Goal: Task Accomplishment & Management: Manage account settings

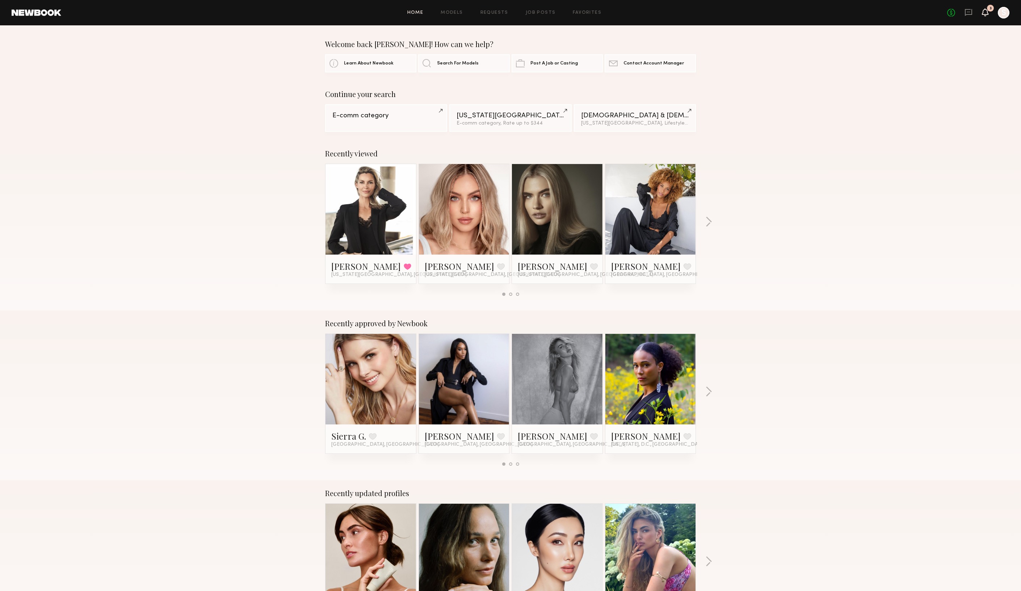
click at [982, 9] on icon at bounding box center [985, 11] width 6 height 5
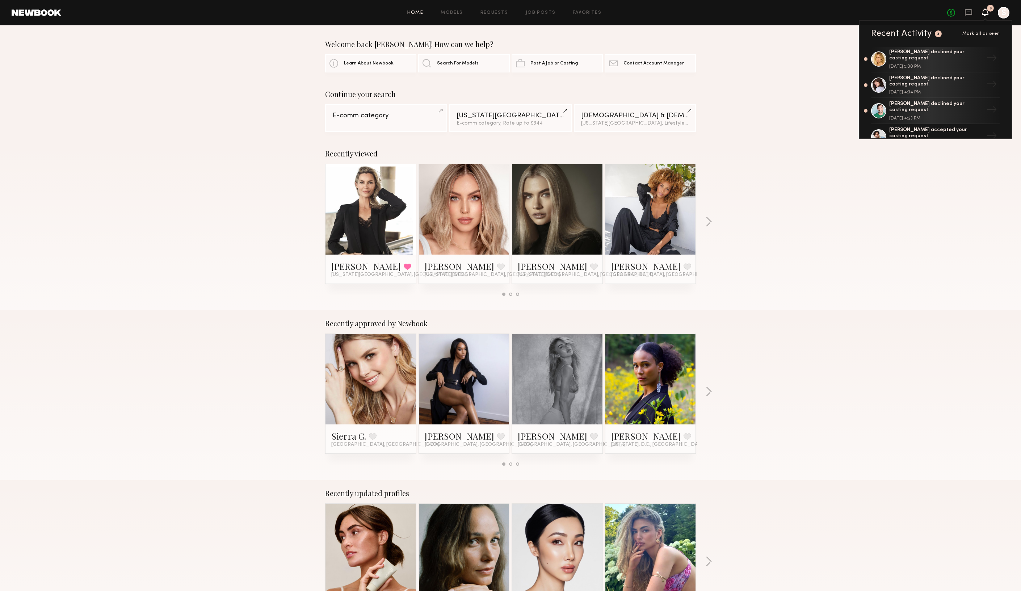
scroll to position [79, 0]
click at [1001, 11] on div at bounding box center [1003, 13] width 12 height 12
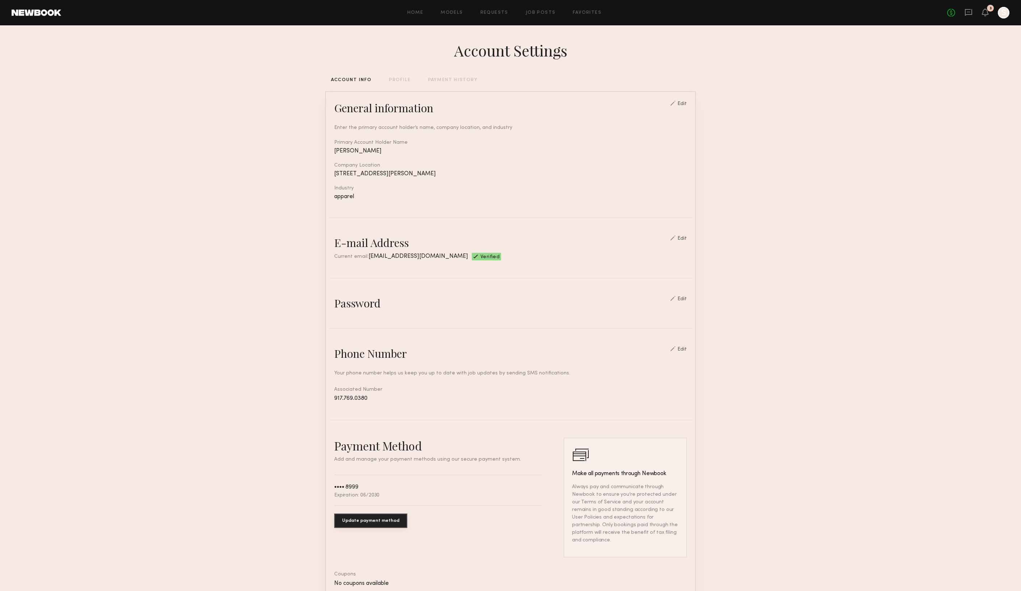
click at [1004, 16] on div at bounding box center [1003, 13] width 12 height 12
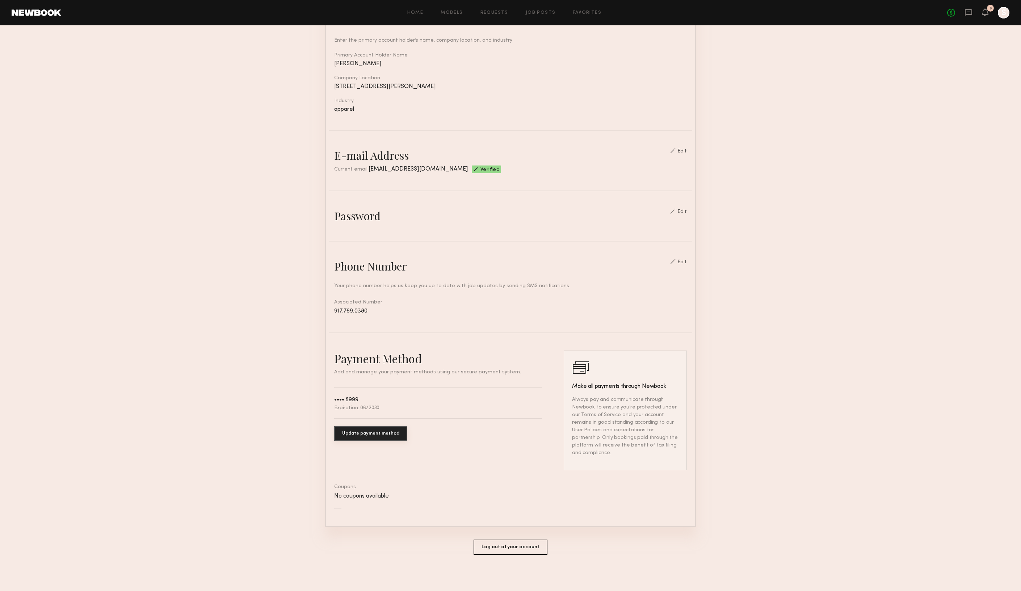
scroll to position [159, 0]
click at [518, 546] on button "Log out of your account" at bounding box center [510, 546] width 74 height 15
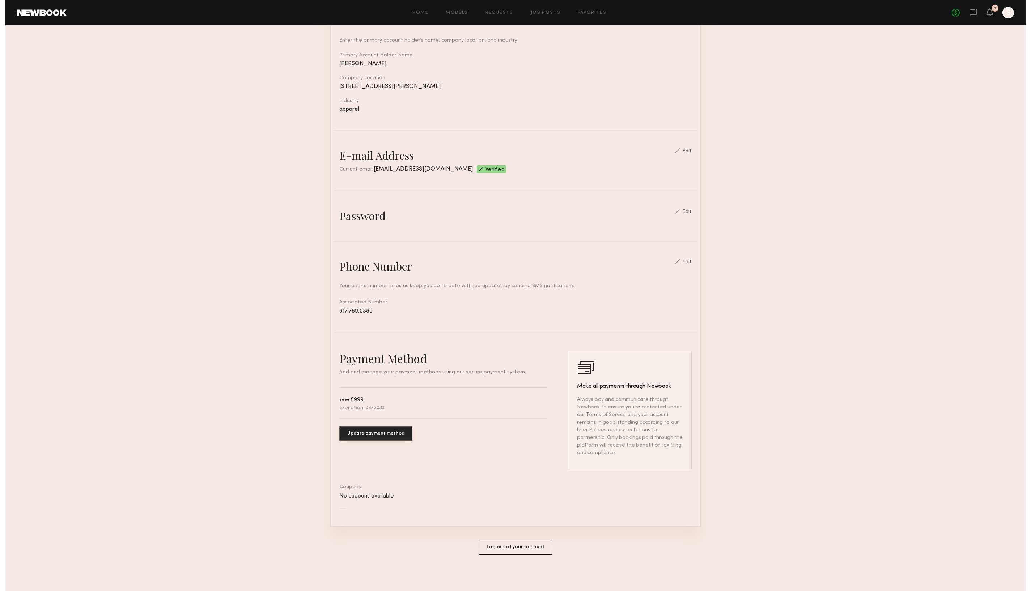
scroll to position [0, 0]
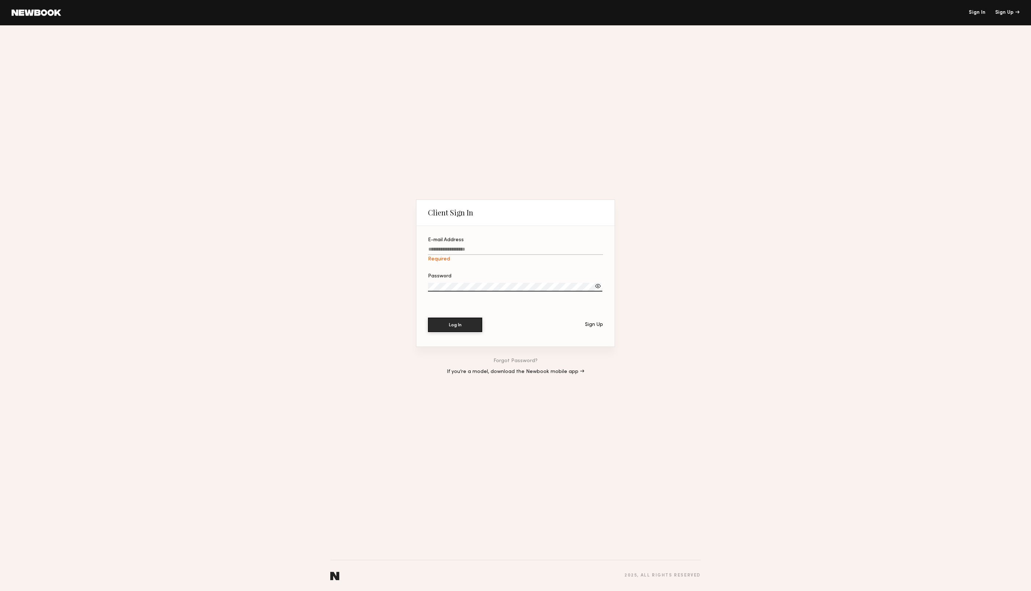
click at [732, 313] on div "Client Sign In E-mail Address Required Password Log In Sign Up Forgot Password?…" at bounding box center [515, 307] width 1031 height 565
click at [502, 242] on label "E-mail Address Required" at bounding box center [515, 249] width 175 height 25
click at [502, 246] on input "E-mail Address Required" at bounding box center [515, 250] width 175 height 8
type input "**********"
click at [601, 286] on div at bounding box center [598, 285] width 7 height 7
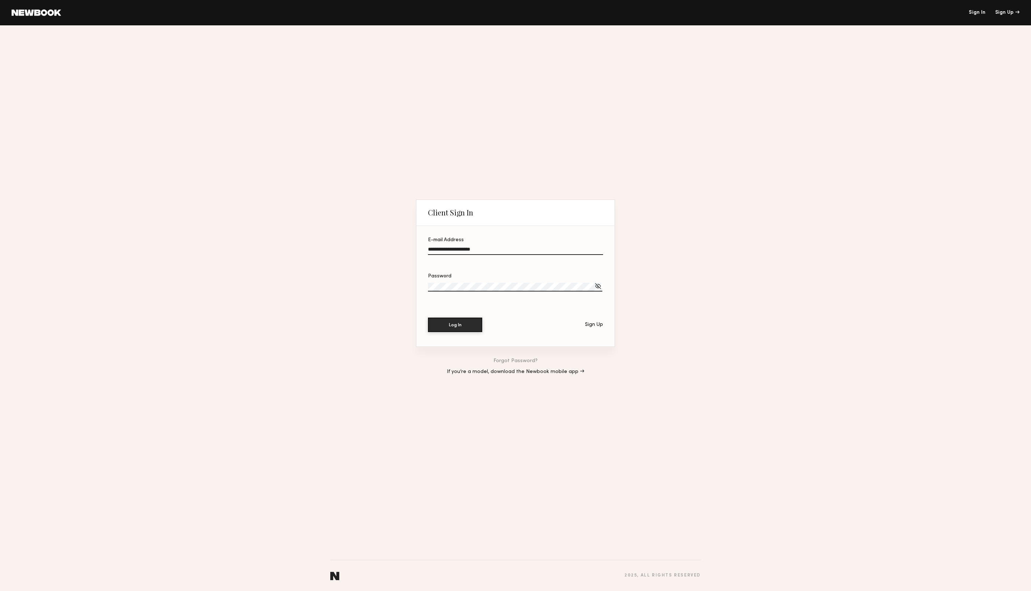
click at [601, 286] on div at bounding box center [598, 285] width 7 height 7
click at [452, 324] on button "Log In" at bounding box center [455, 324] width 54 height 14
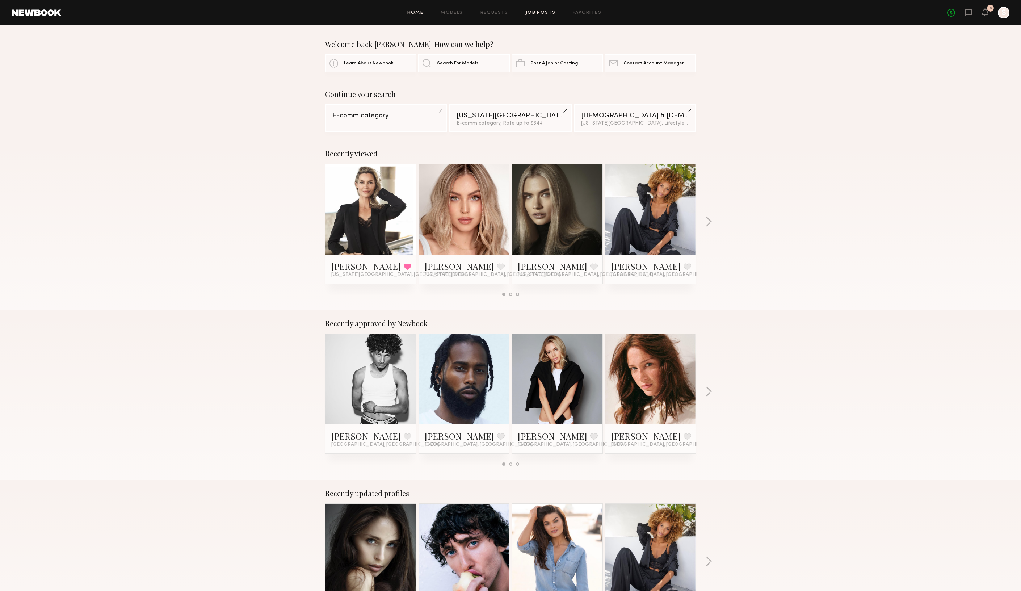
click at [531, 12] on link "Job Posts" at bounding box center [541, 12] width 30 height 5
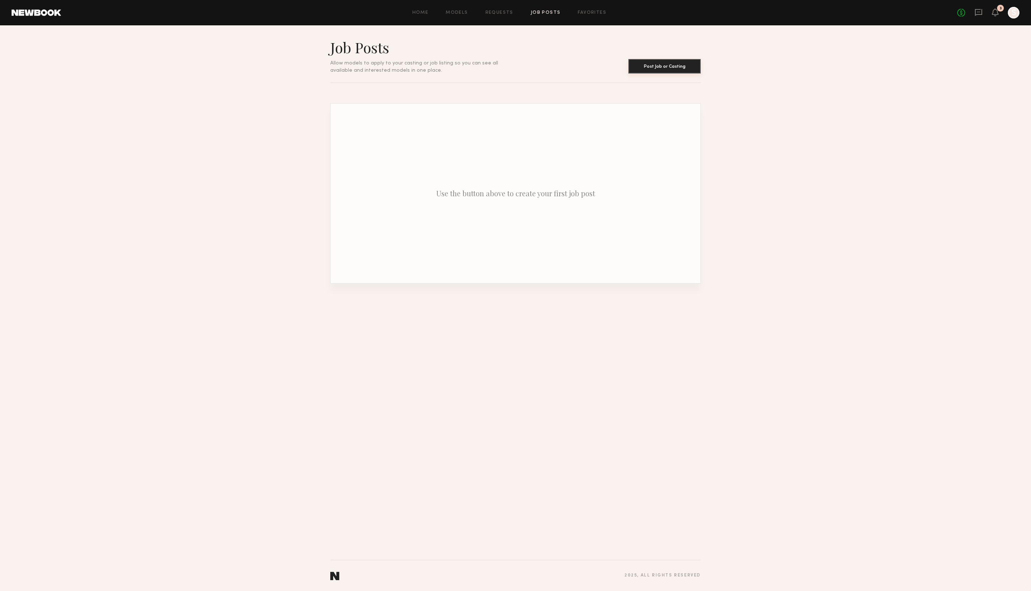
click at [646, 67] on button "Post Job or Casting" at bounding box center [665, 66] width 72 height 14
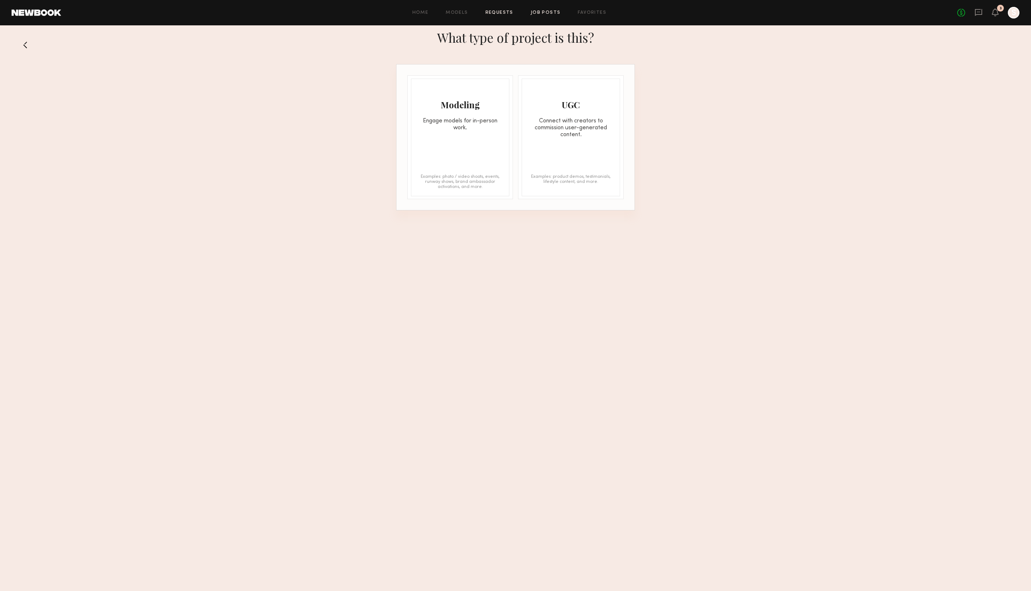
click at [496, 14] on link "Requests" at bounding box center [500, 12] width 28 height 5
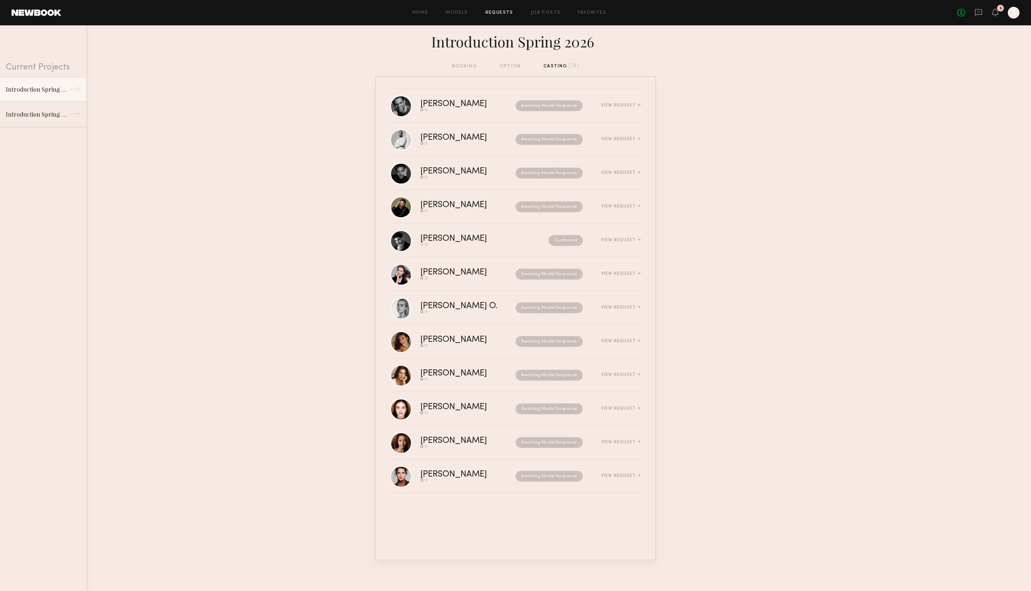
click at [509, 69] on div "booking option casting (18)" at bounding box center [516, 66] width 128 height 8
click at [993, 9] on icon at bounding box center [996, 11] width 6 height 5
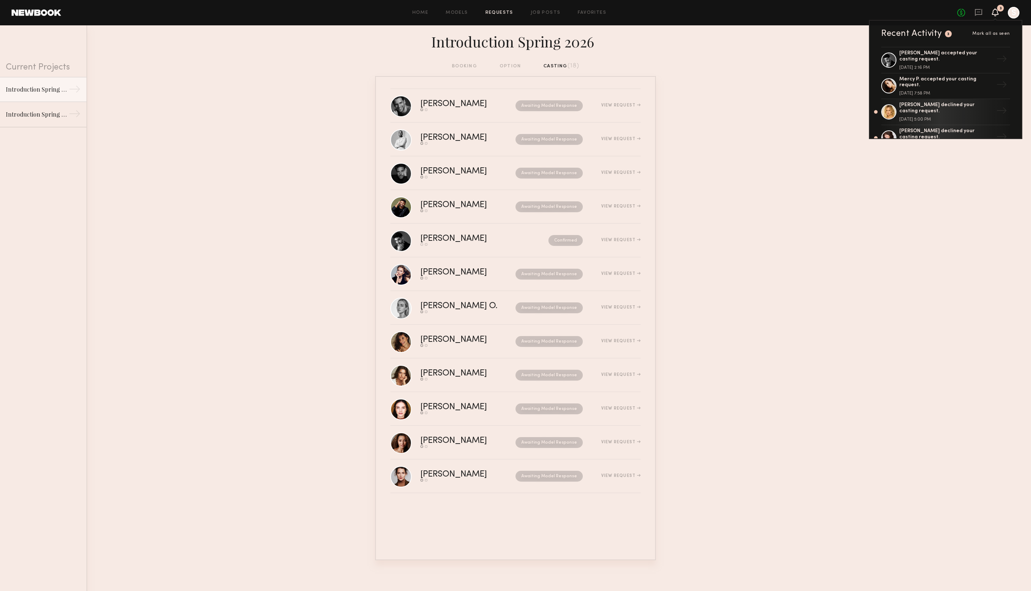
click at [982, 35] on span "Mark all as seen" at bounding box center [992, 33] width 38 height 4
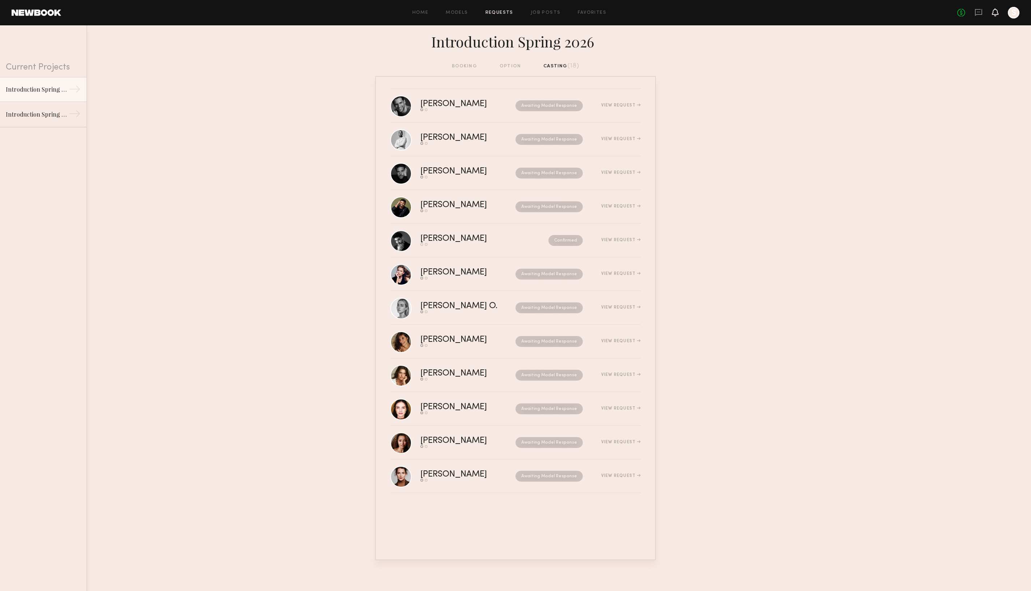
click at [993, 10] on icon at bounding box center [996, 11] width 6 height 5
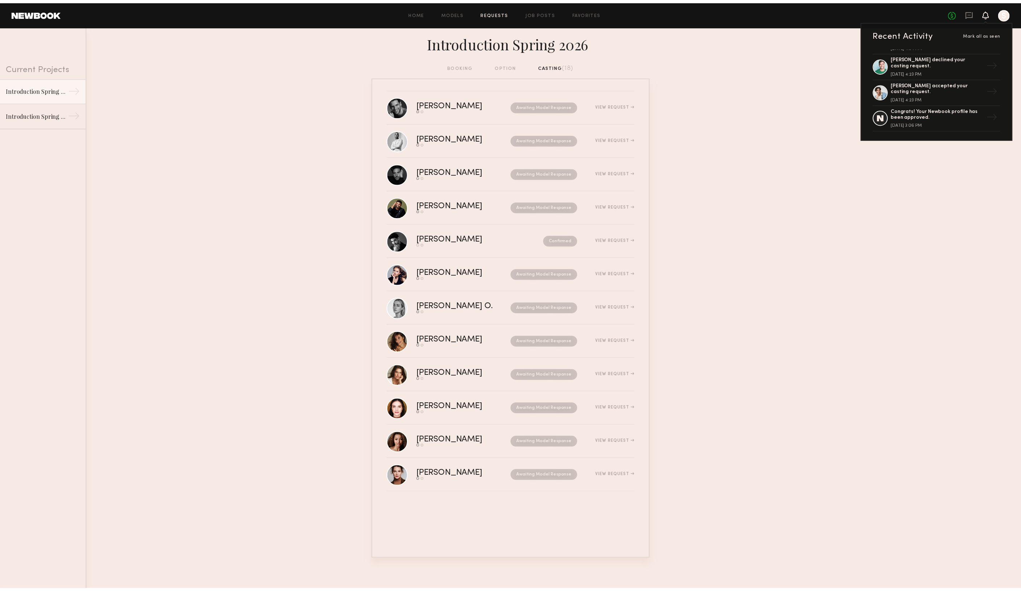
scroll to position [130, 0]
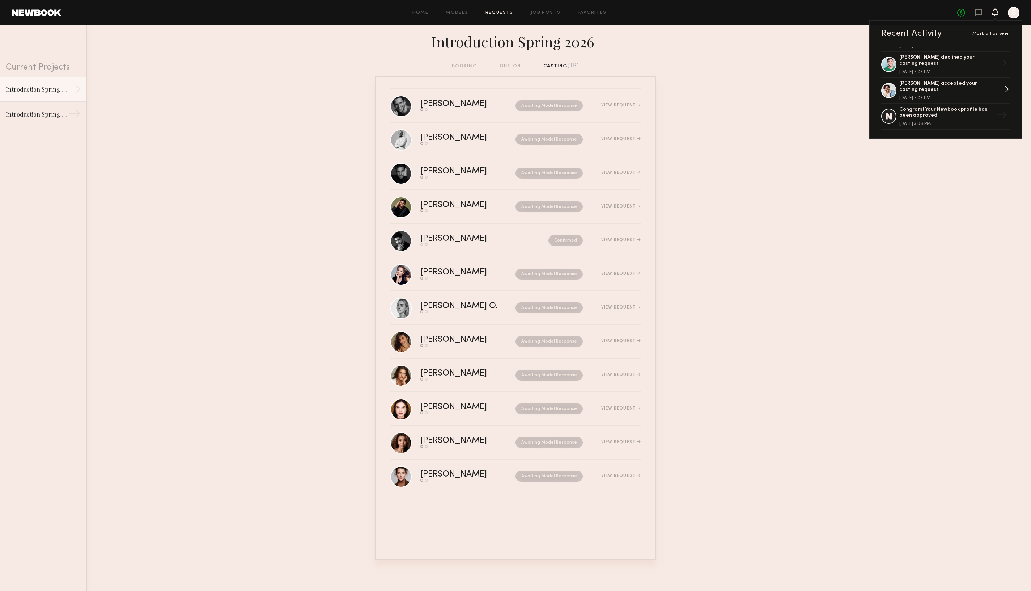
click at [996, 81] on div "→" at bounding box center [1004, 90] width 17 height 19
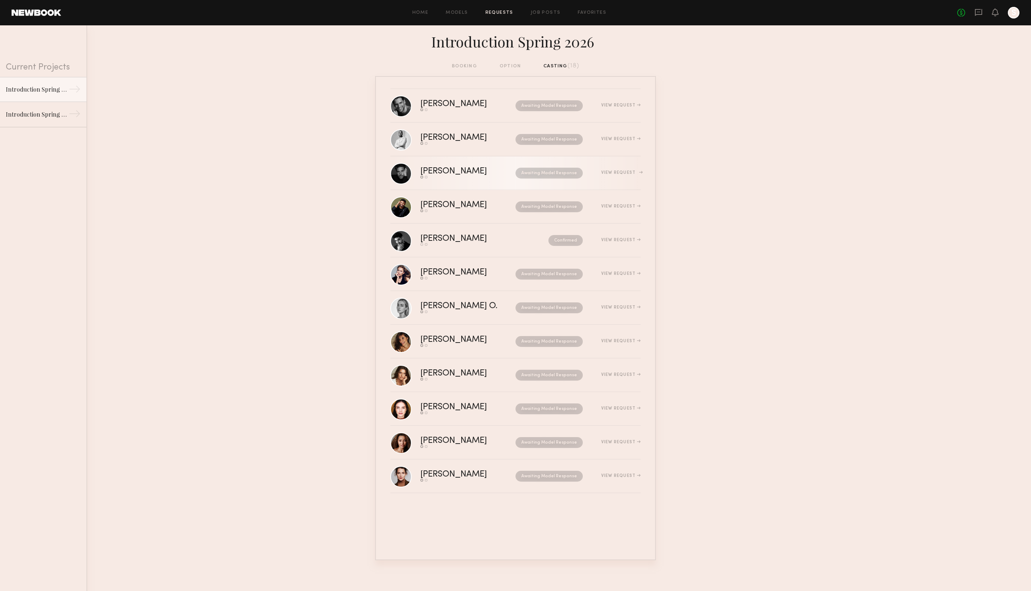
click at [431, 176] on div "[PERSON_NAME]" at bounding box center [461, 171] width 81 height 8
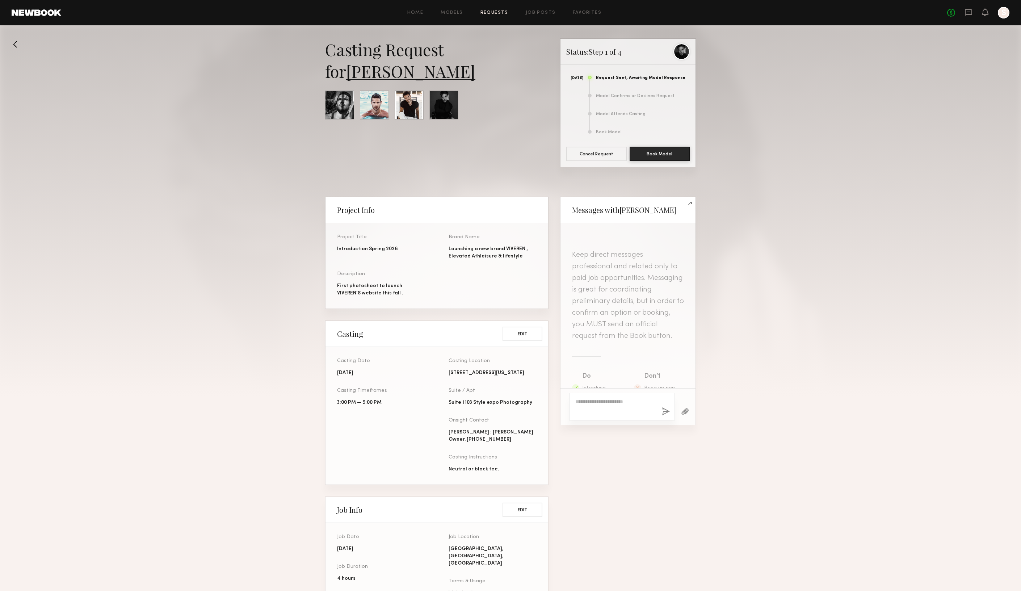
click at [379, 73] on link "[PERSON_NAME]" at bounding box center [410, 71] width 129 height 22
